Goal: Check status: Check status

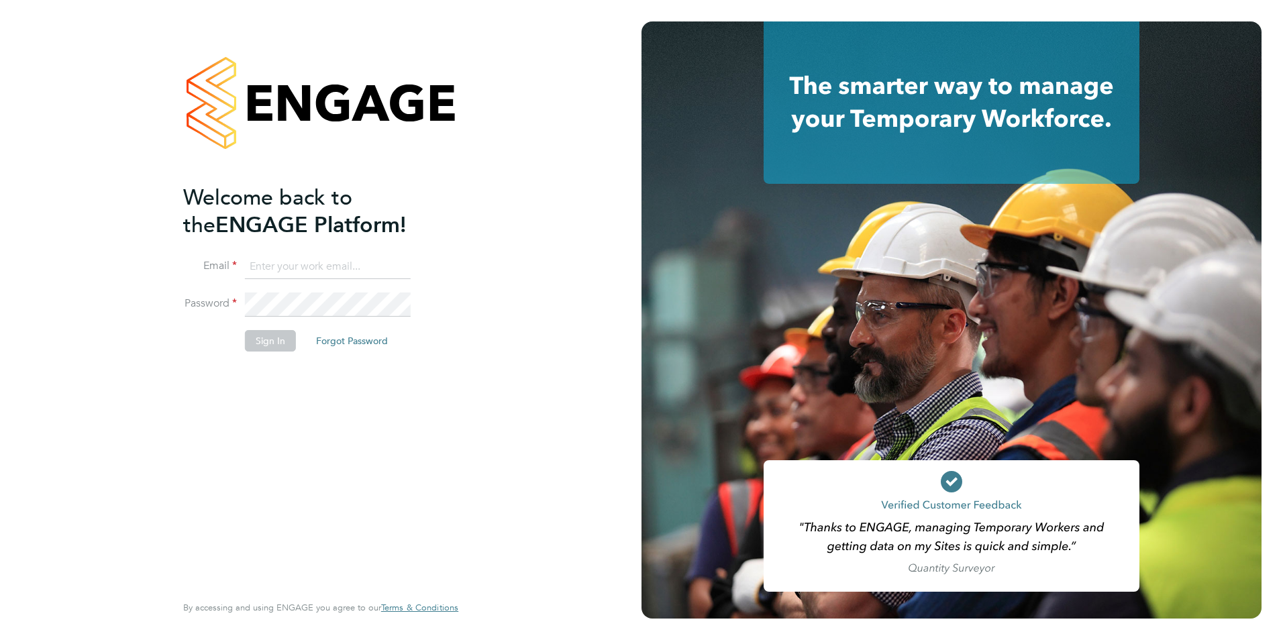
type input "shaun.white@linsco.com"
click at [268, 344] on button "Sign In" at bounding box center [270, 340] width 51 height 21
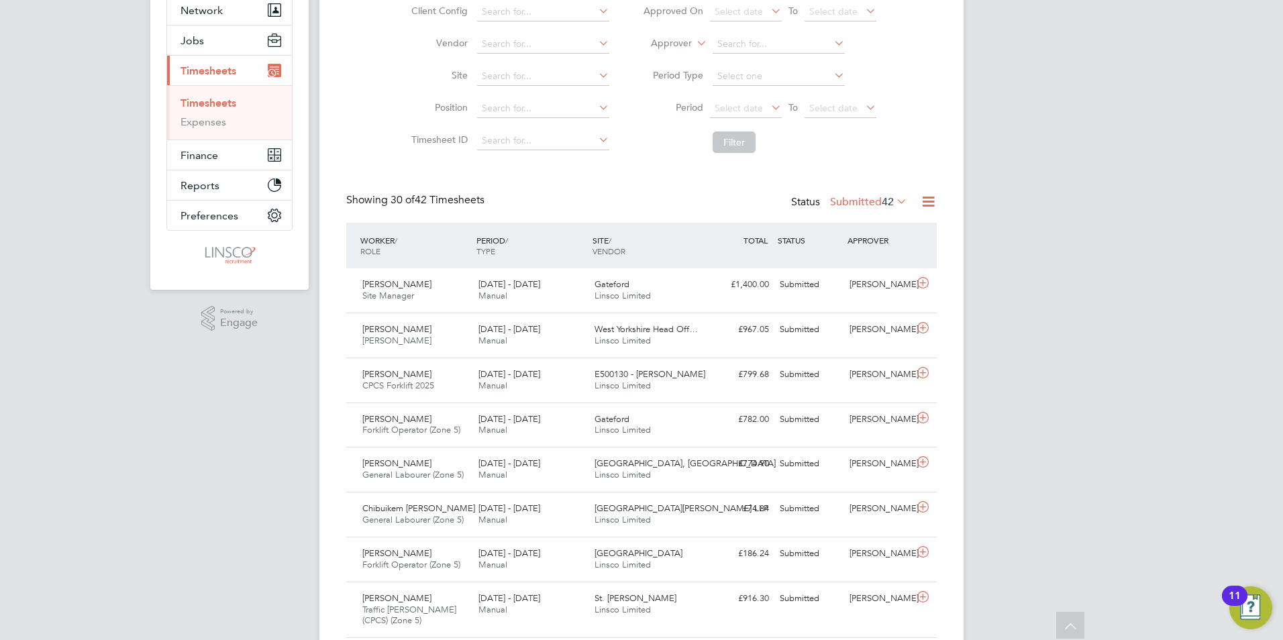
click at [877, 205] on label "Submitted 42" at bounding box center [868, 201] width 77 height 13
click at [862, 283] on li "Approved" at bounding box center [846, 282] width 62 height 19
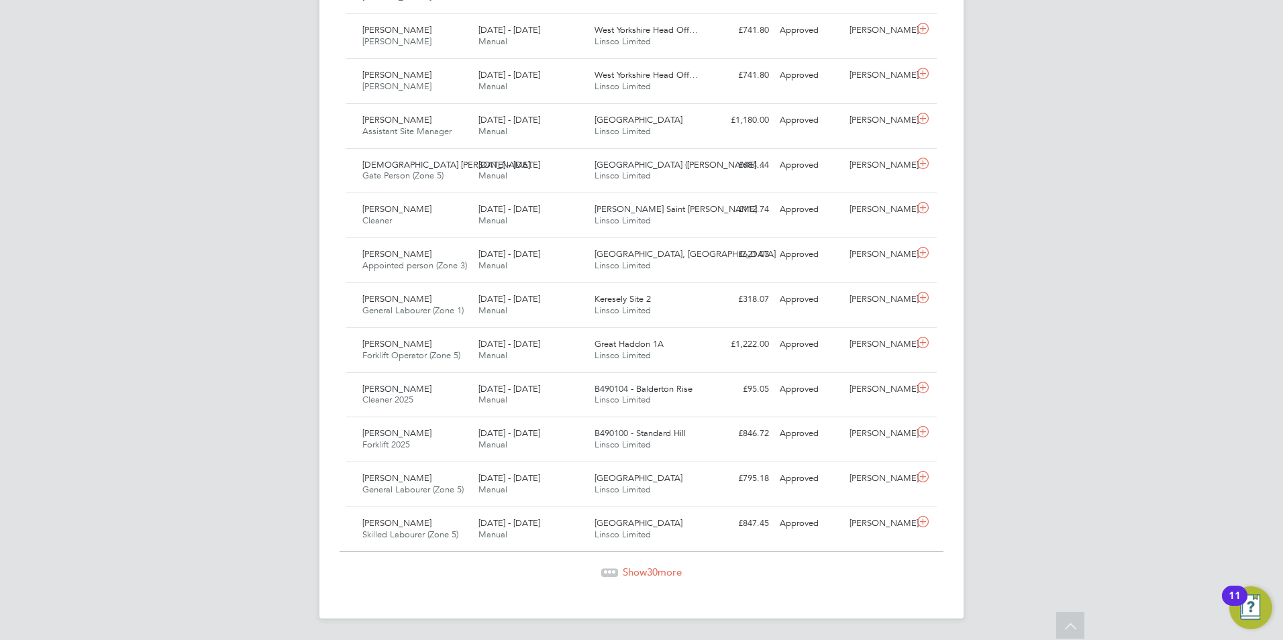
click at [668, 572] on span "Show 30 more" at bounding box center [652, 572] width 59 height 13
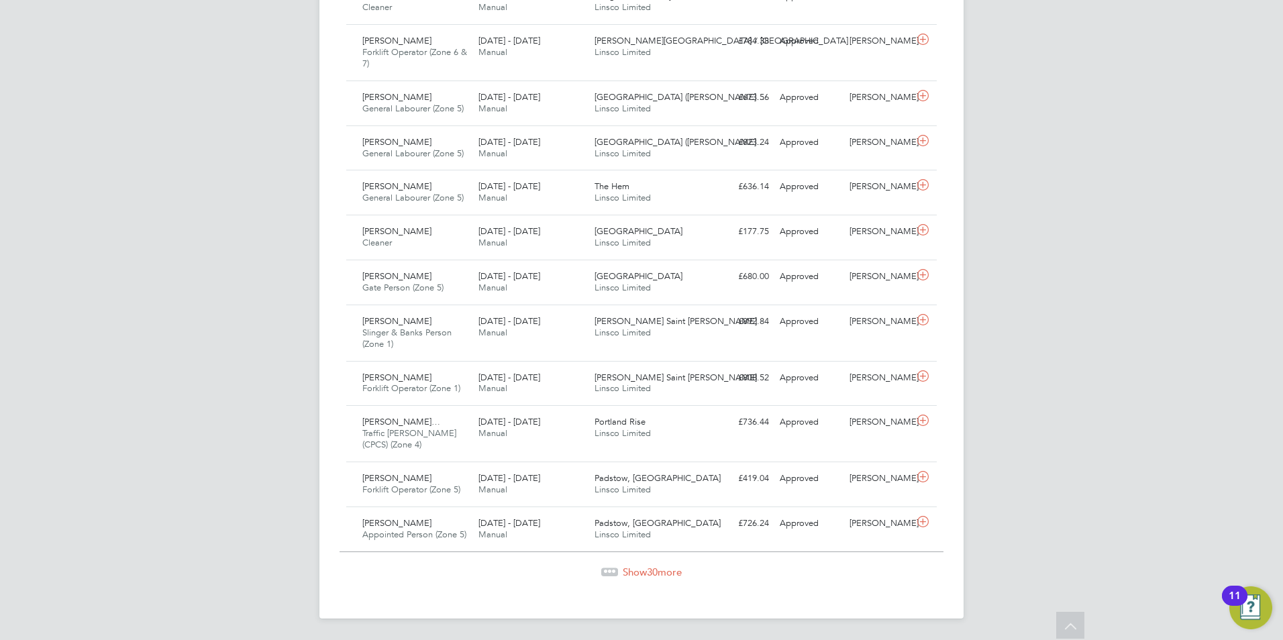
click at [646, 570] on span "Show 30 more" at bounding box center [652, 572] width 59 height 13
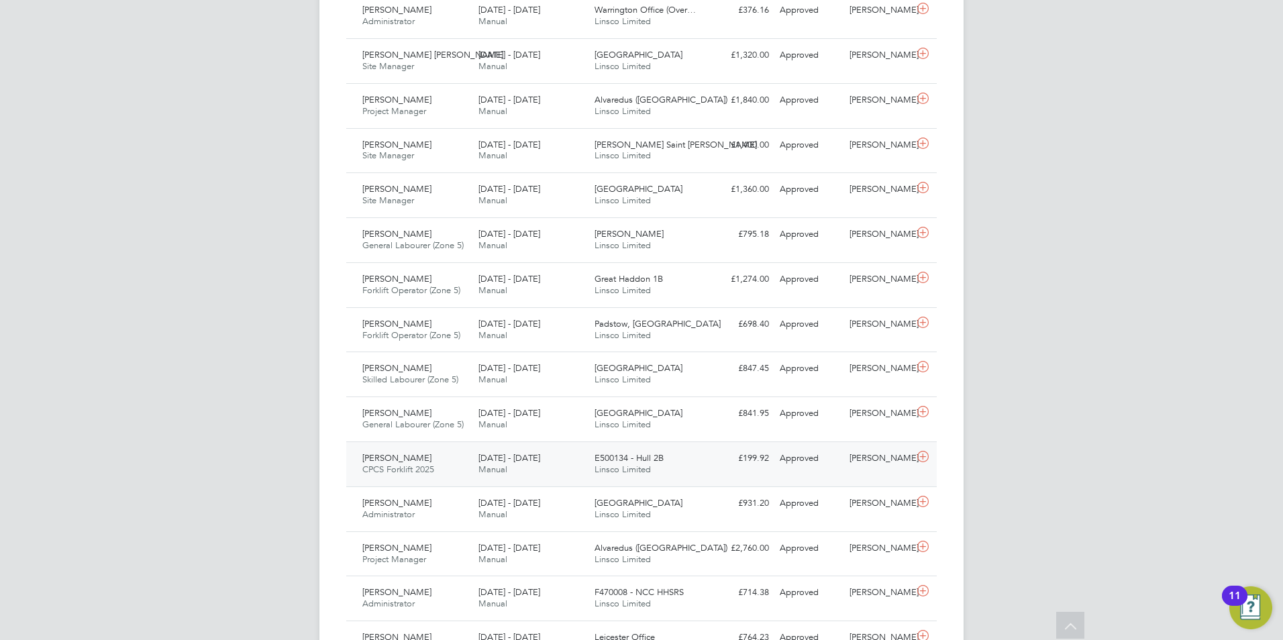
click at [479, 465] on span "Manual" at bounding box center [493, 469] width 29 height 11
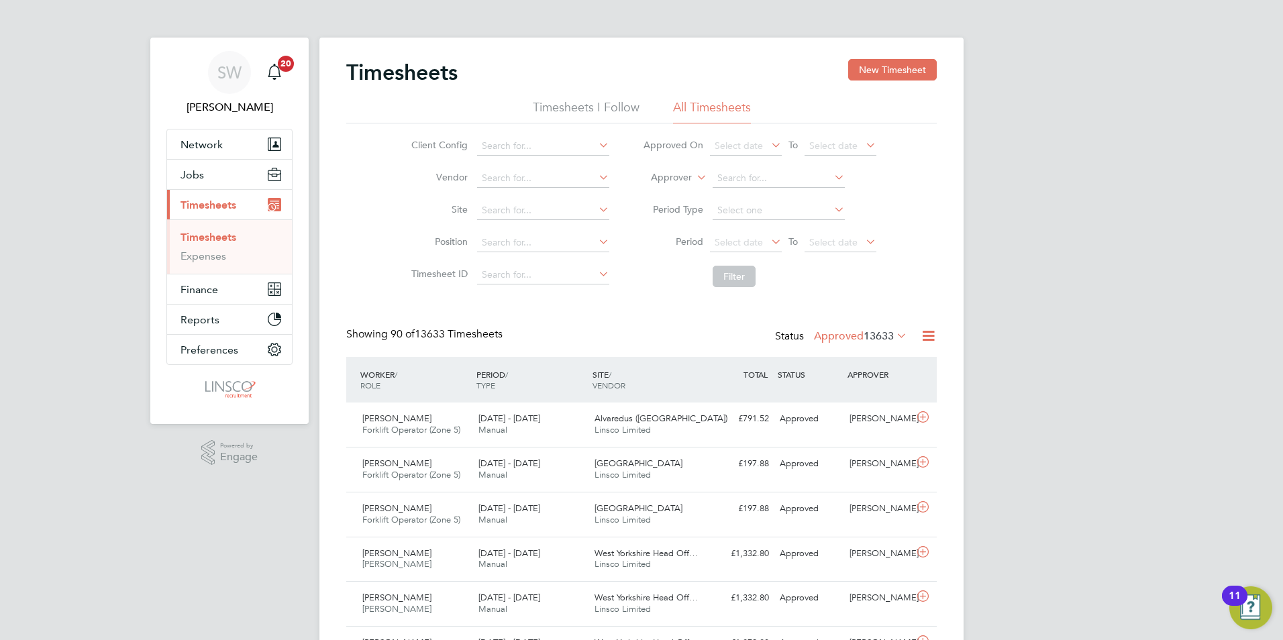
click at [848, 341] on label "Approved 13633" at bounding box center [860, 336] width 93 height 13
click at [848, 393] on li "Submitted" at bounding box center [838, 398] width 62 height 19
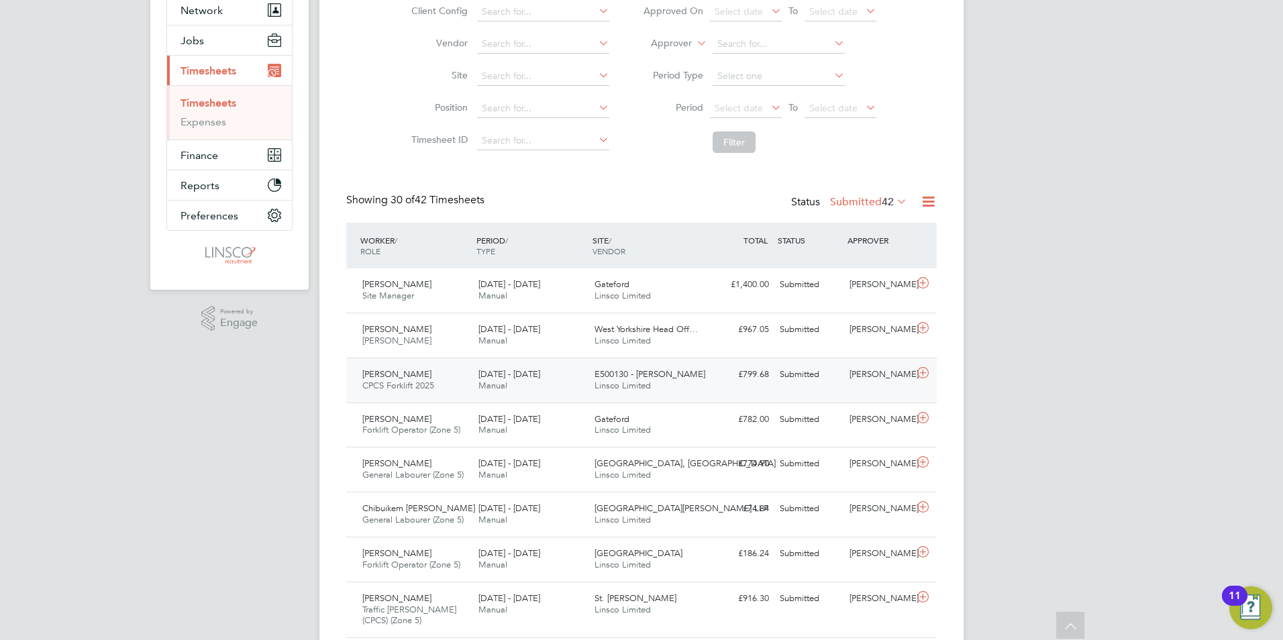
click at [505, 378] on span "[DATE] - [DATE]" at bounding box center [510, 373] width 62 height 11
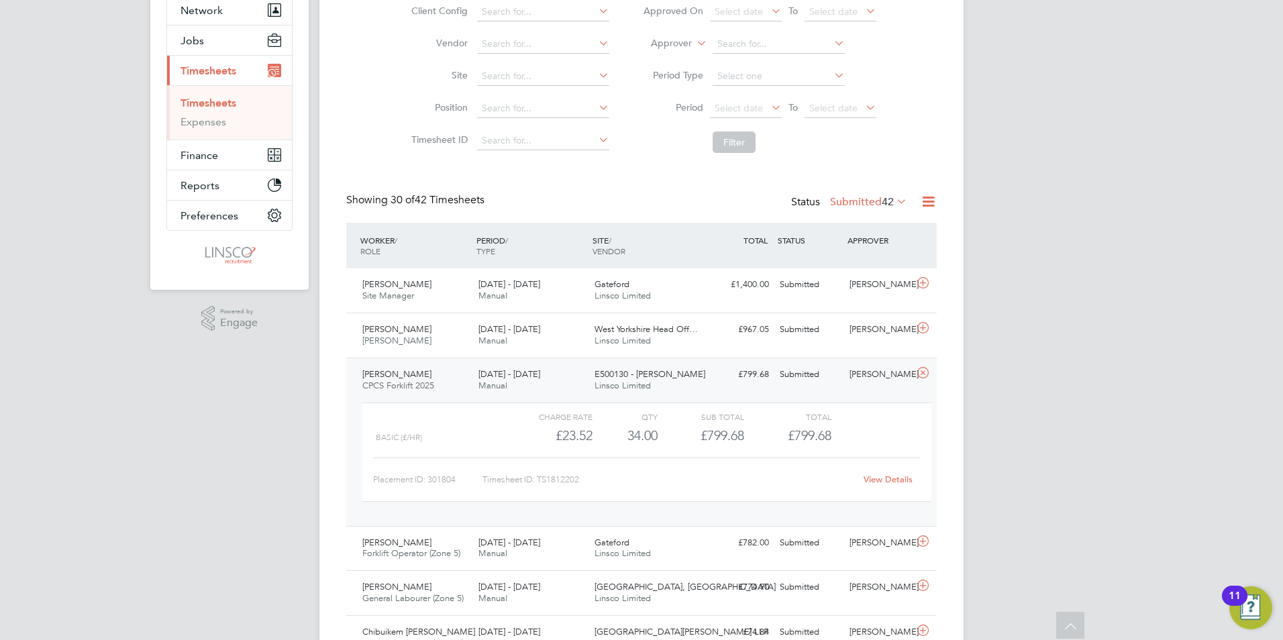
drag, startPoint x: 422, startPoint y: 147, endPoint x: 413, endPoint y: 140, distance: 11.4
click at [422, 147] on li "Timesheet ID" at bounding box center [509, 141] width 236 height 32
